Goal: Check status

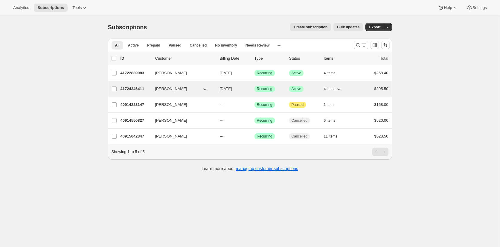
click at [132, 89] on p "41724346411" at bounding box center [135, 89] width 30 height 6
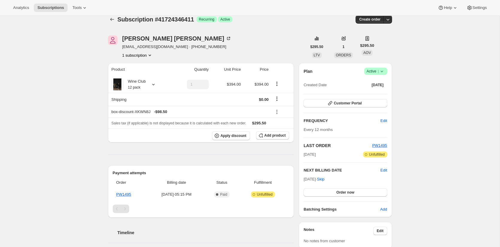
scroll to position [8, 0]
click at [153, 83] on icon at bounding box center [153, 84] width 6 height 6
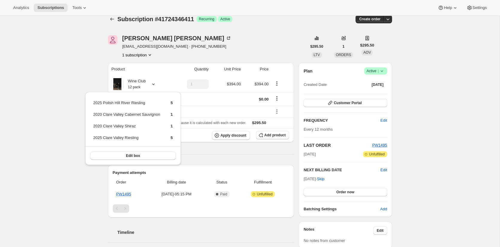
click at [35, 68] on div "Subscription #41724346411. This page is ready Subscription #41724346411 Success…" at bounding box center [249, 210] width 499 height 405
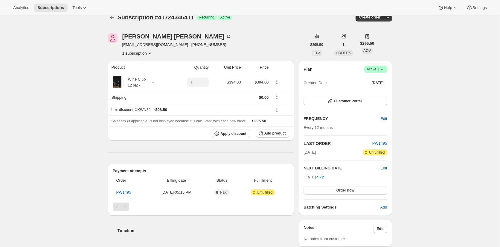
scroll to position [0, 0]
